Goal: Information Seeking & Learning: Check status

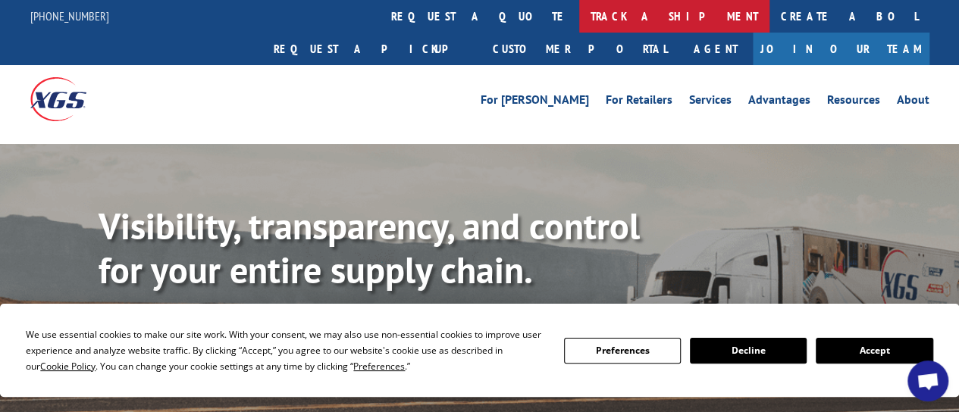
click at [579, 21] on link "track a shipment" at bounding box center [674, 16] width 190 height 33
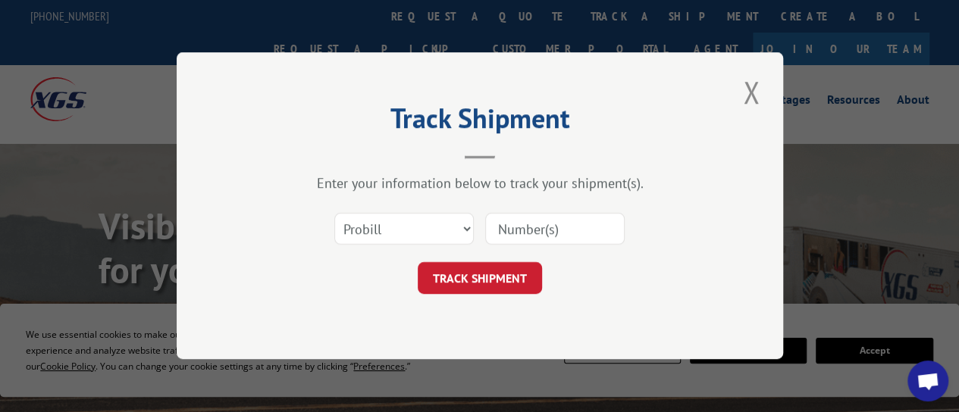
click at [518, 227] on input at bounding box center [554, 230] width 139 height 32
paste input "2857659"
type input "2857659"
click at [500, 264] on button "TRACK SHIPMENT" at bounding box center [480, 279] width 124 height 32
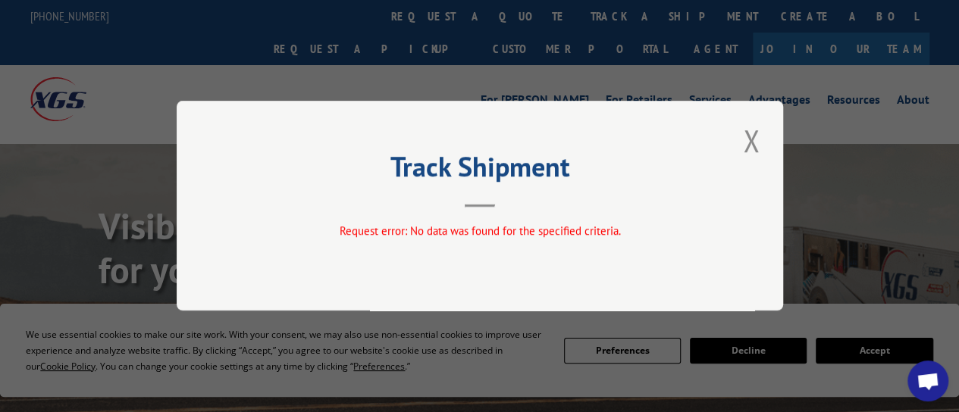
click at [747, 138] on button "Close modal" at bounding box center [751, 141] width 26 height 42
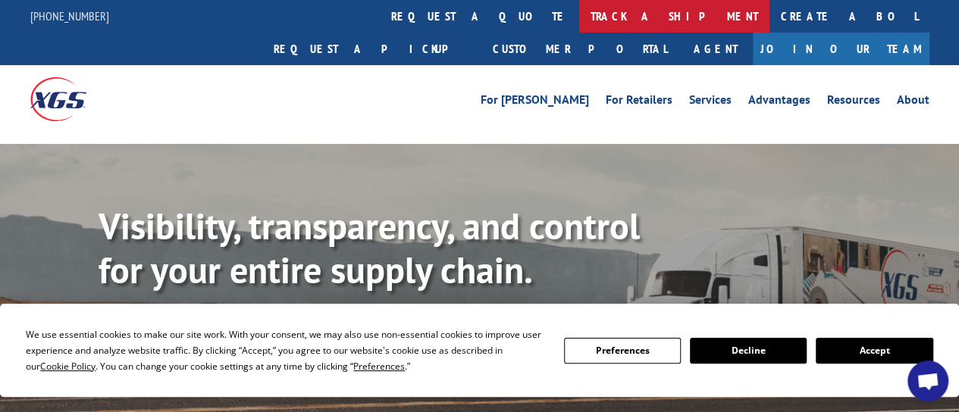
click at [579, 18] on link "track a shipment" at bounding box center [674, 16] width 190 height 33
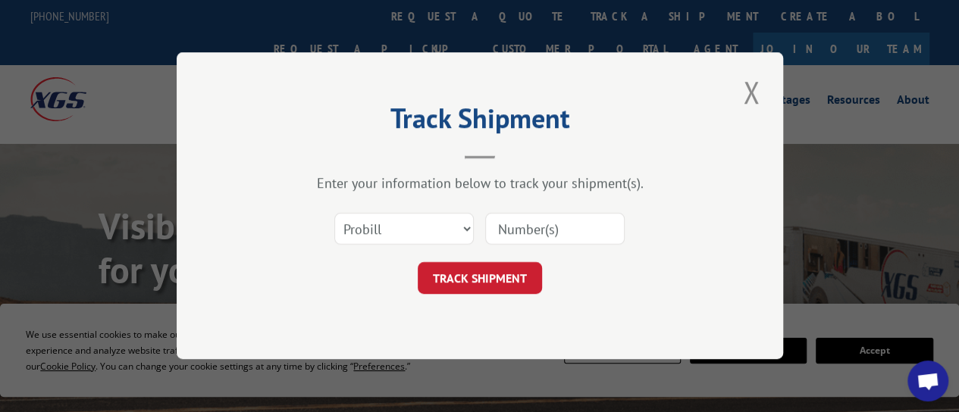
click at [549, 225] on input at bounding box center [554, 230] width 139 height 32
paste input "16907520 2857659"
type input "16907520 2857659"
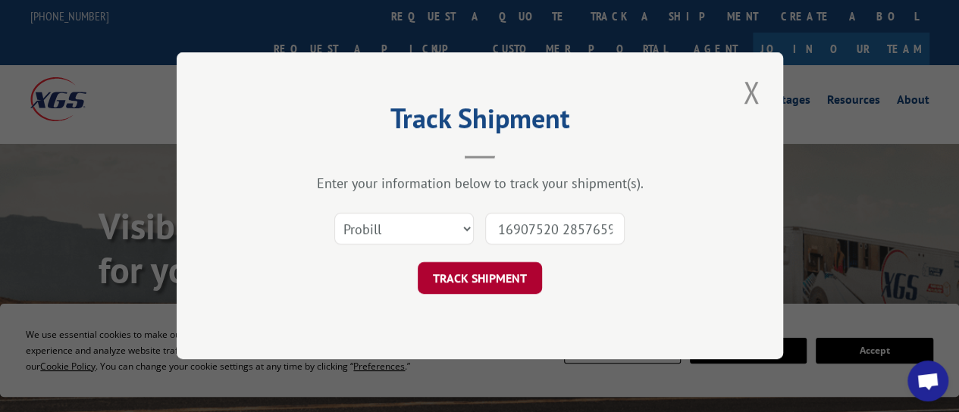
click at [493, 269] on button "TRACK SHIPMENT" at bounding box center [480, 279] width 124 height 32
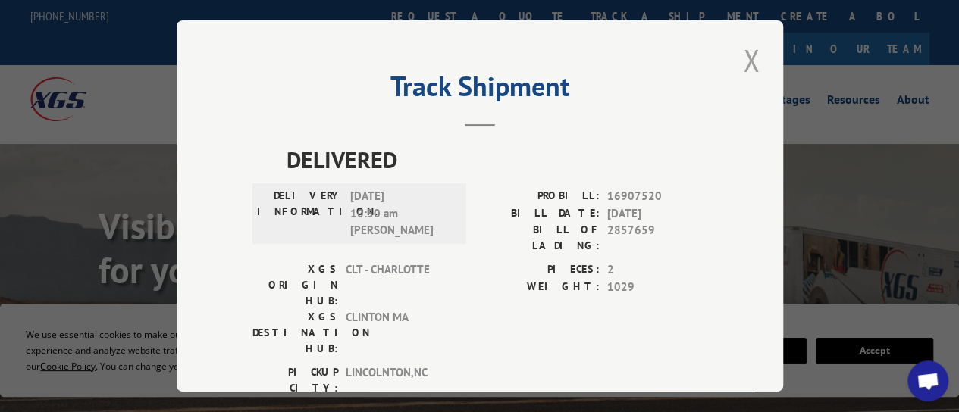
click at [745, 53] on button "Close modal" at bounding box center [751, 60] width 26 height 42
